Goal: Check status: Check status

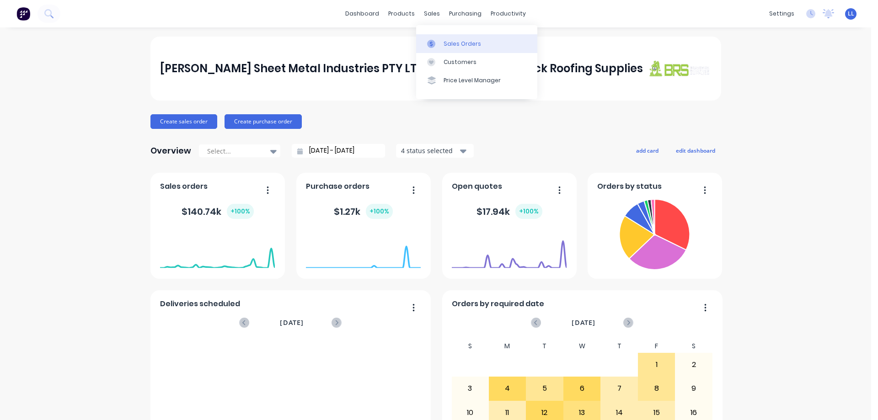
click at [460, 46] on div "Sales Orders" at bounding box center [461, 44] width 37 height 8
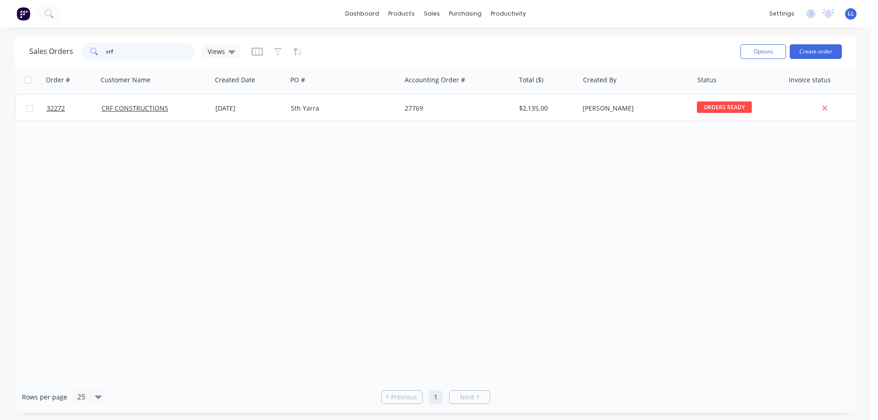
click at [135, 55] on input "crf" at bounding box center [150, 52] width 89 height 18
type input "c"
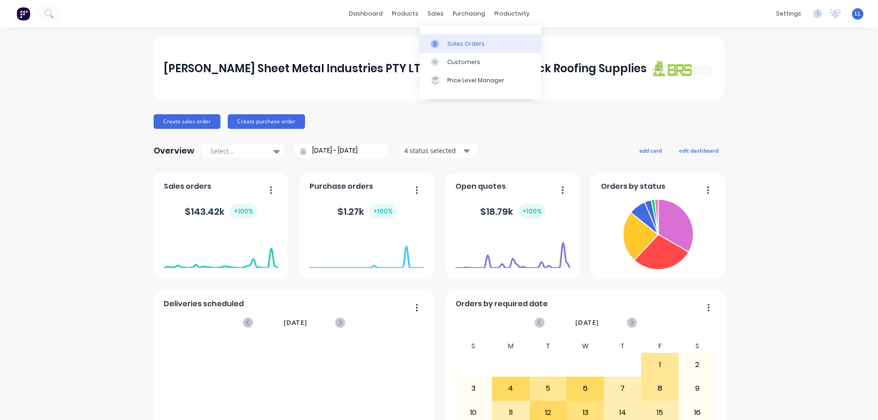
click at [459, 43] on div "Sales Orders" at bounding box center [465, 44] width 37 height 8
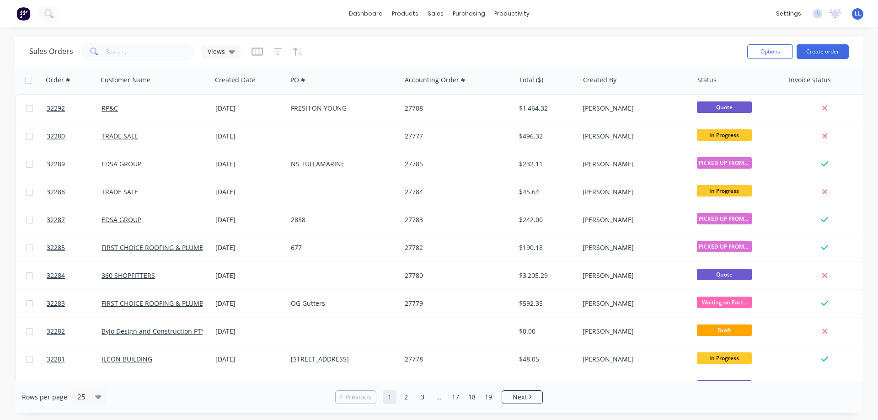
scroll to position [183, 0]
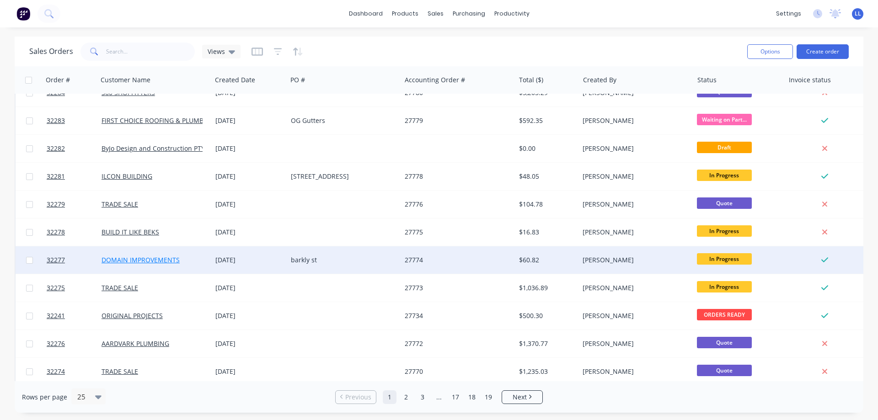
click at [169, 262] on link "DOMAIN IMPROVEMENTS" at bounding box center [140, 260] width 78 height 9
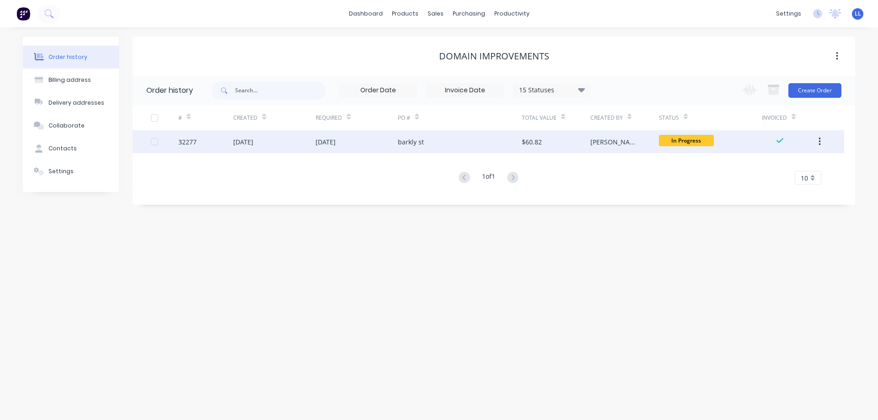
click at [603, 143] on div "Anthony" at bounding box center [615, 142] width 50 height 10
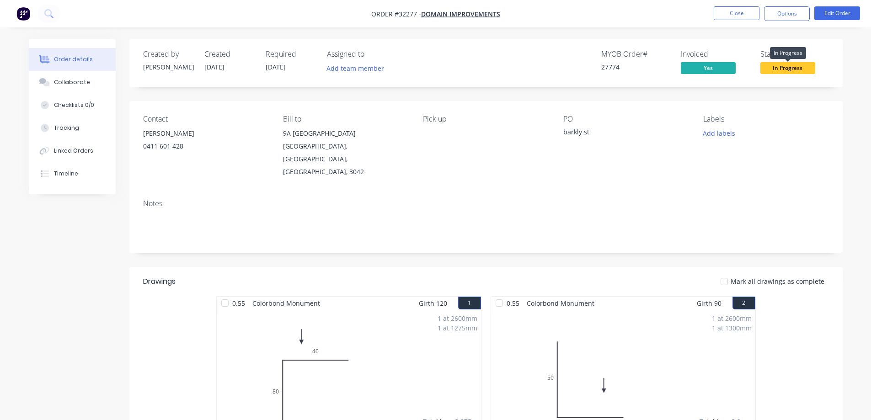
click at [775, 72] on span "In Progress" at bounding box center [787, 67] width 55 height 11
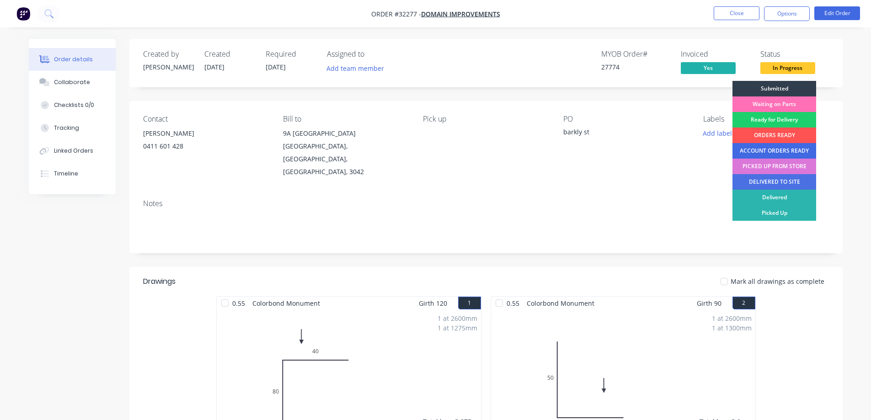
click at [773, 150] on div "ACCOUNT ORDERS READY" at bounding box center [774, 151] width 84 height 16
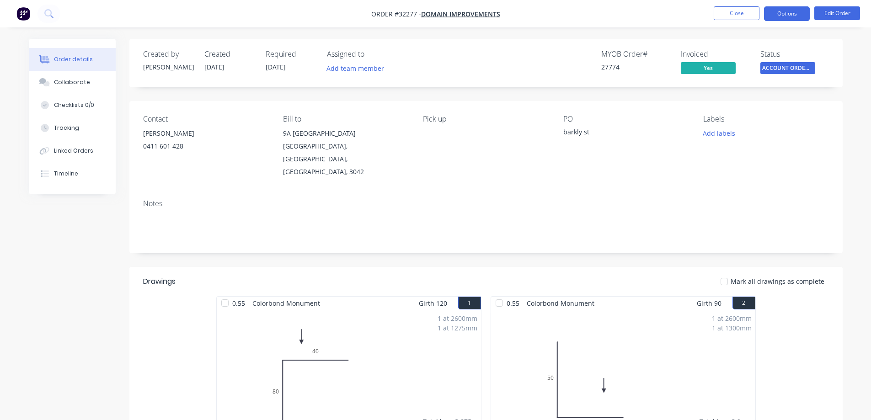
click at [786, 16] on button "Options" at bounding box center [787, 13] width 46 height 15
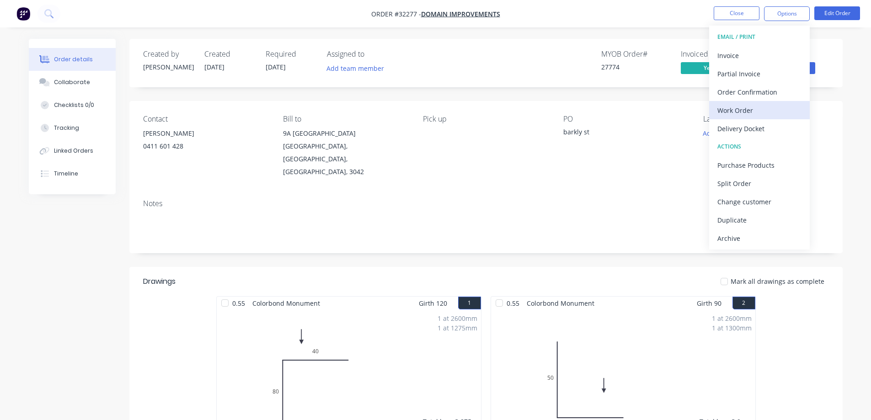
click at [753, 106] on div "Work Order" at bounding box center [759, 110] width 84 height 13
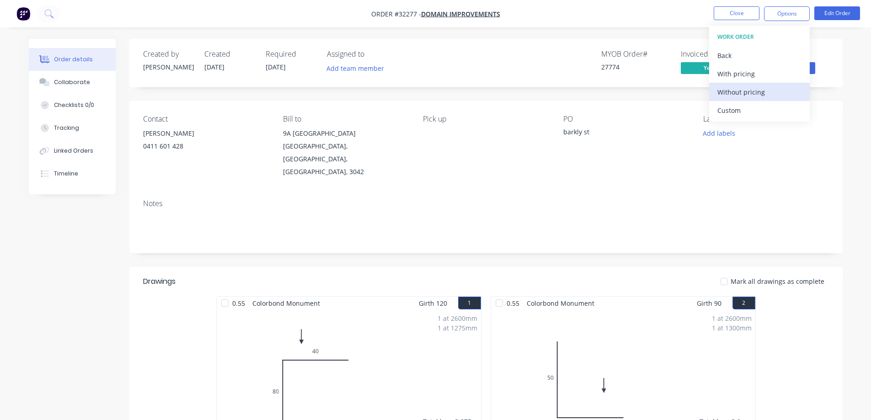
click at [769, 92] on div "Without pricing" at bounding box center [759, 91] width 84 height 13
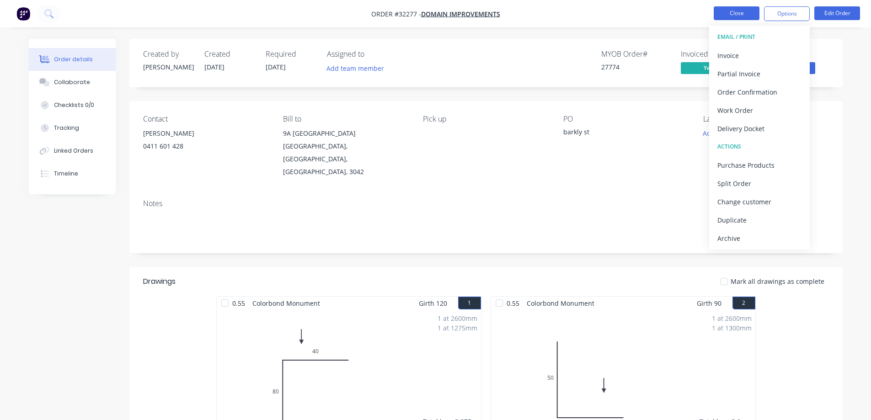
click at [747, 16] on button "Close" at bounding box center [737, 13] width 46 height 14
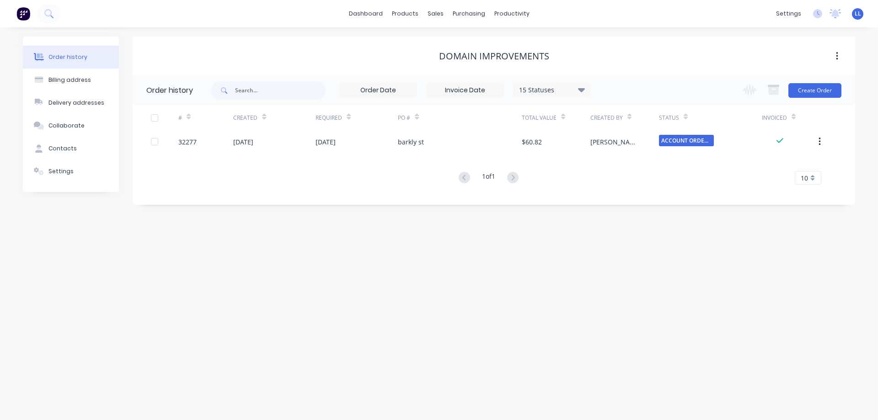
click at [24, 11] on img at bounding box center [23, 14] width 14 height 14
